Goal: Task Accomplishment & Management: Use online tool/utility

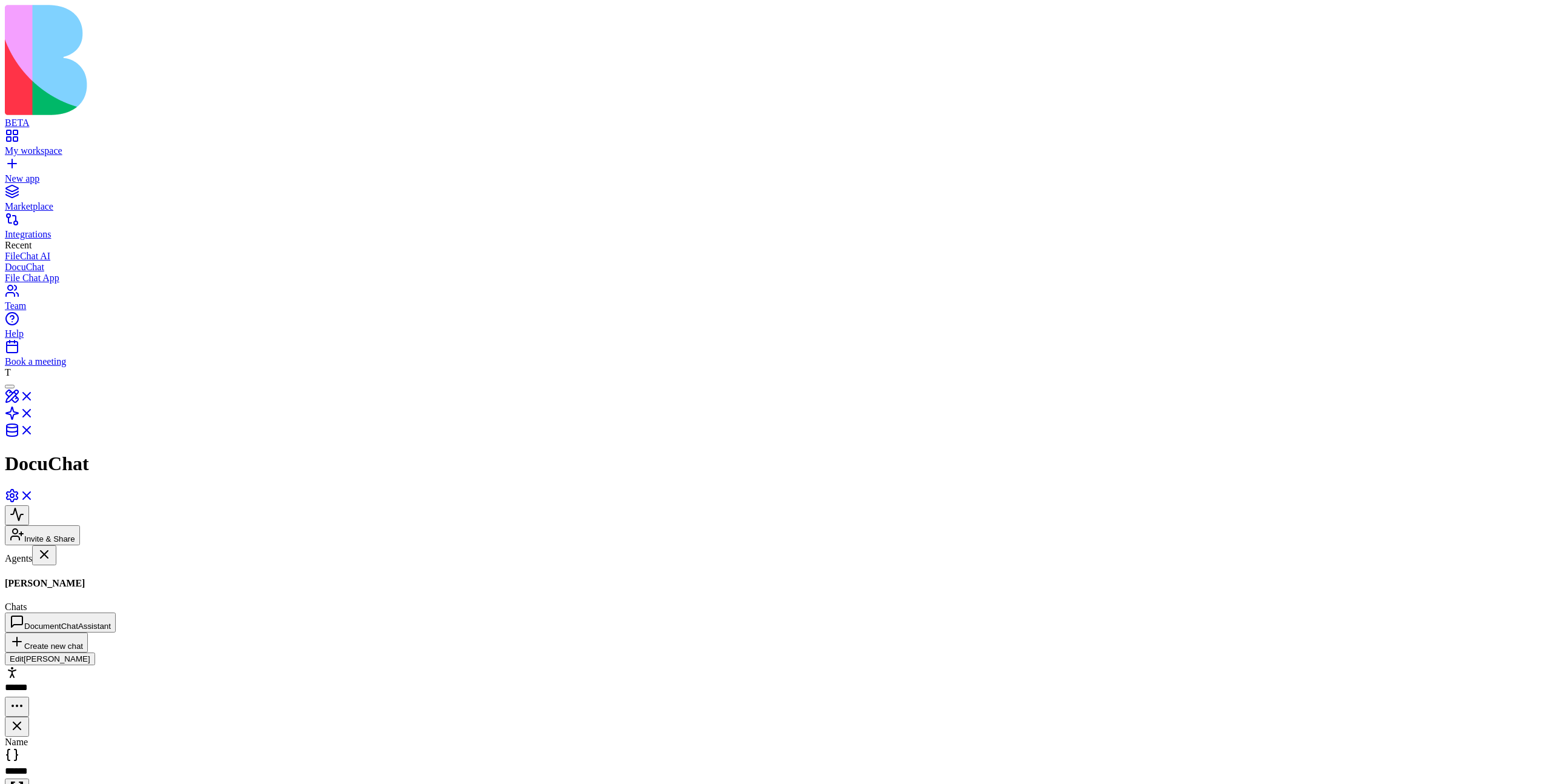
click at [66, 135] on link "My workspace" at bounding box center [776, 145] width 1541 height 22
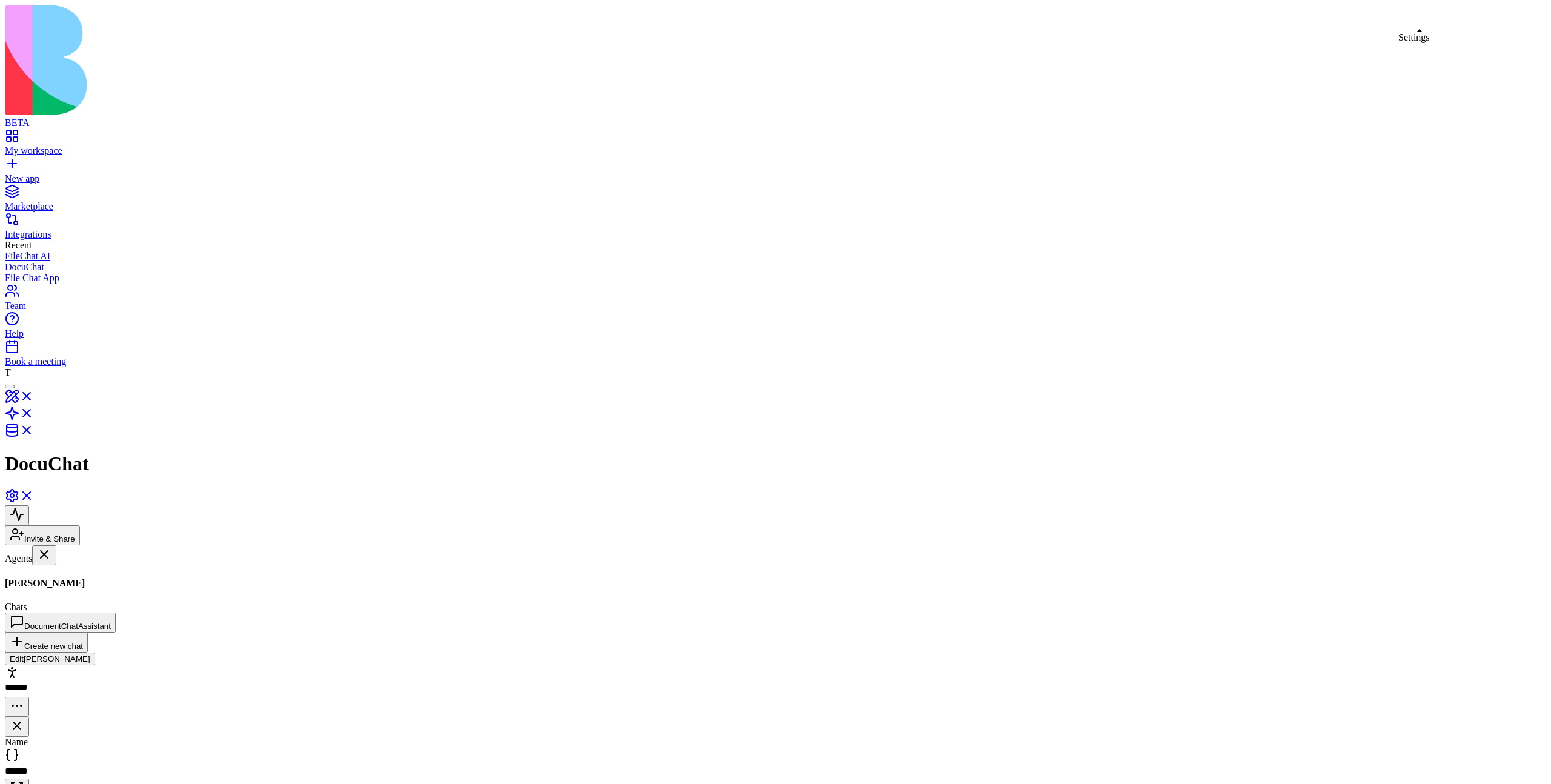
click at [34, 495] on link at bounding box center [19, 500] width 29 height 11
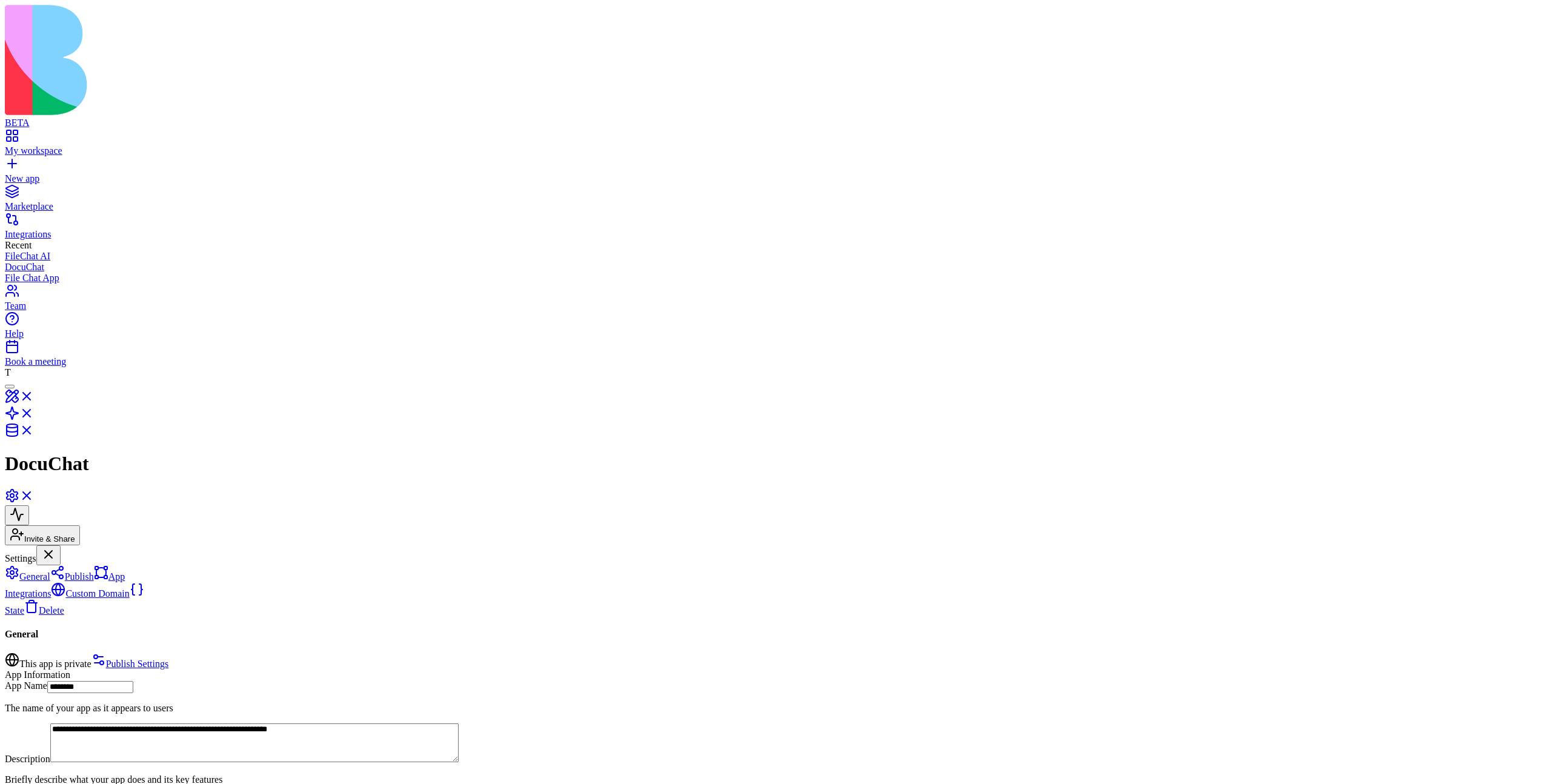
click at [118, 571] on link "App Integrations" at bounding box center [65, 584] width 120 height 27
